Goal: Task Accomplishment & Management: Manage account settings

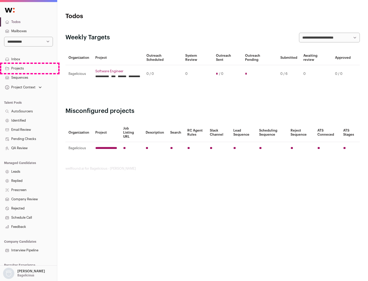
click at [28, 68] on link "Projects" at bounding box center [28, 68] width 57 height 9
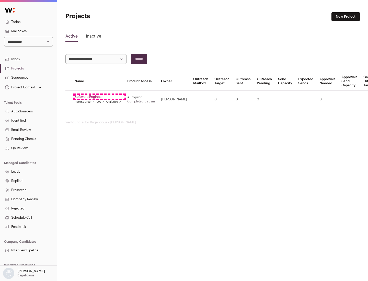
click at [99, 97] on link "Software Engineer" at bounding box center [98, 97] width 46 height 4
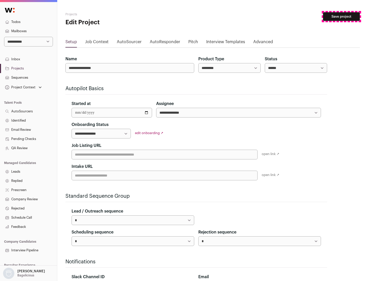
click at [341, 17] on button "Save project" at bounding box center [341, 16] width 37 height 9
